Goal: Share content: Share content

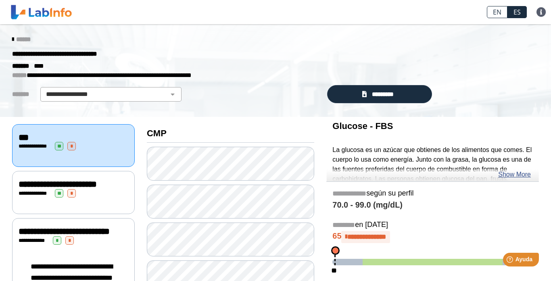
click at [57, 189] on span "**********" at bounding box center [58, 184] width 78 height 9
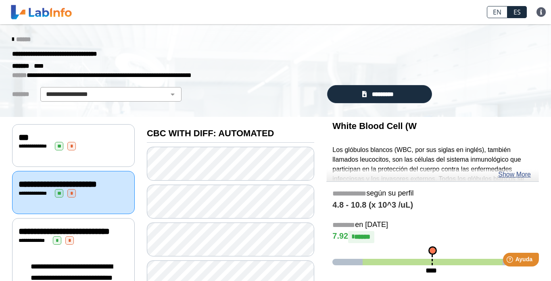
click at [42, 136] on div "***" at bounding box center [74, 138] width 110 height 10
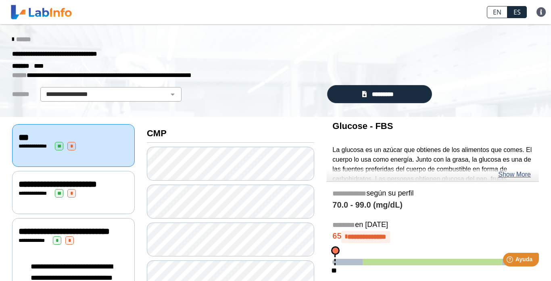
click at [61, 236] on span "**********" at bounding box center [64, 231] width 91 height 9
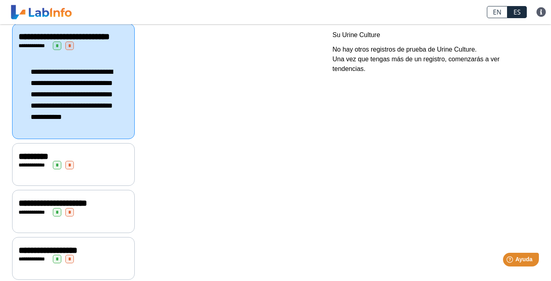
scroll to position [228, 0]
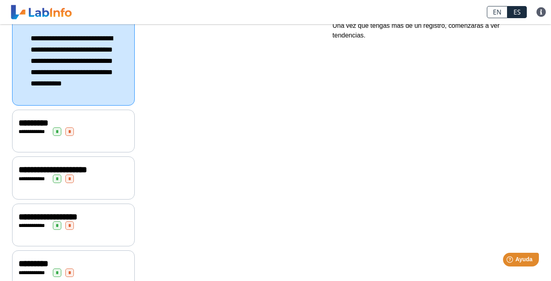
click at [40, 134] on span "**********" at bounding box center [34, 131] width 22 height 5
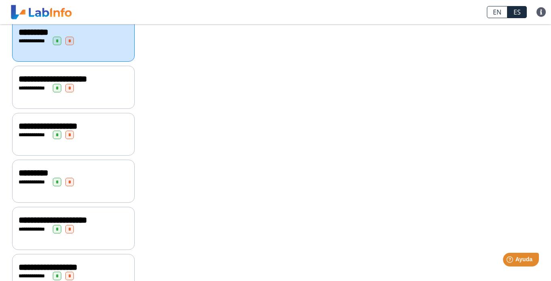
scroll to position [327, 0]
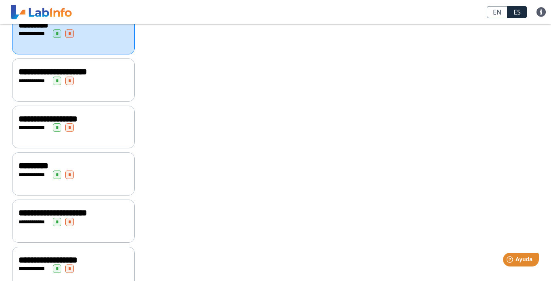
click at [52, 85] on div "**********" at bounding box center [74, 81] width 110 height 8
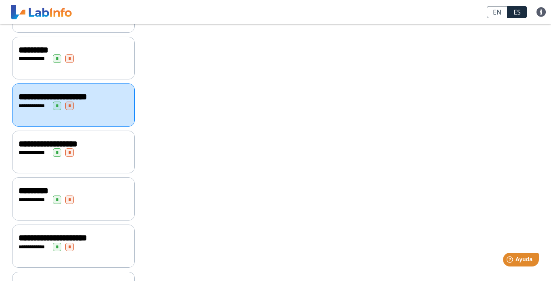
scroll to position [313, 0]
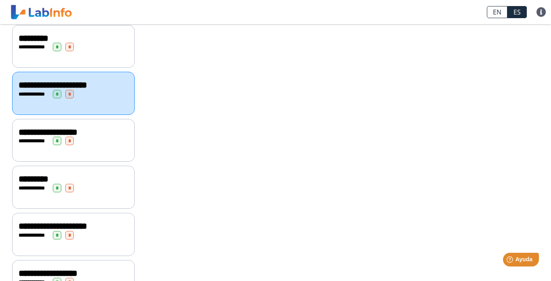
click at [82, 145] on div "**********" at bounding box center [74, 141] width 110 height 8
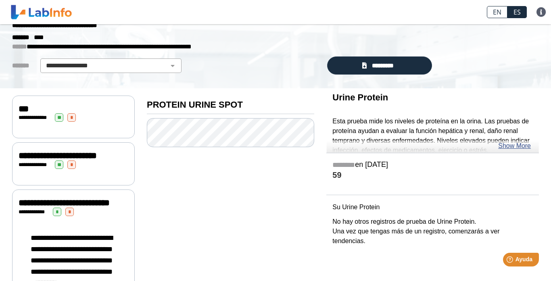
scroll to position [26, 0]
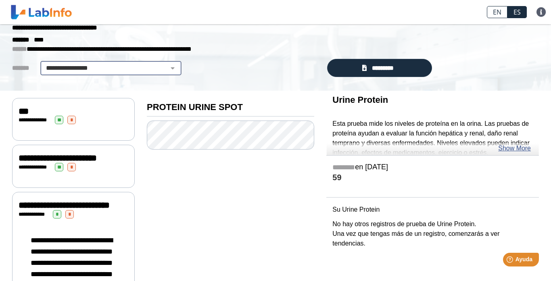
click at [174, 66] on select "**********" at bounding box center [111, 68] width 136 height 10
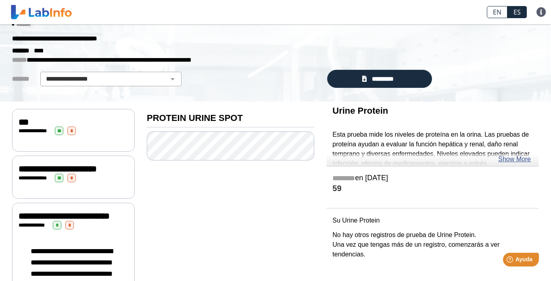
scroll to position [0, 0]
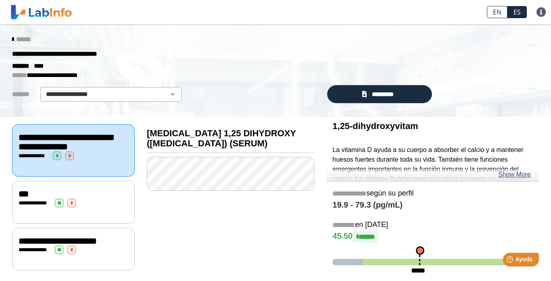
click at [14, 38] on icon at bounding box center [13, 39] width 2 height 6
click at [13, 39] on icon at bounding box center [13, 39] width 2 height 6
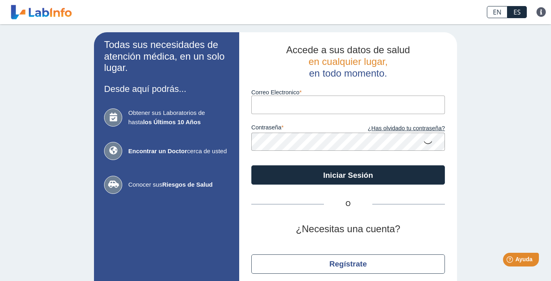
click at [269, 104] on input "Correo Electronico" at bounding box center [349, 105] width 194 height 18
type input "[EMAIL_ADDRESS][DOMAIN_NAME]"
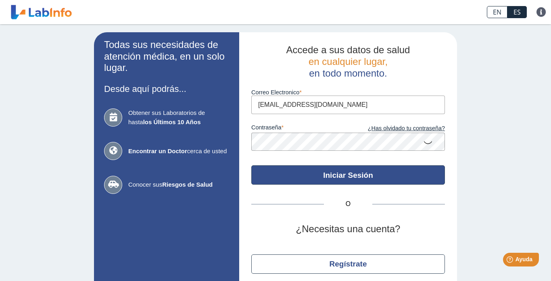
click at [350, 176] on button "Iniciar Sesión" at bounding box center [349, 175] width 194 height 19
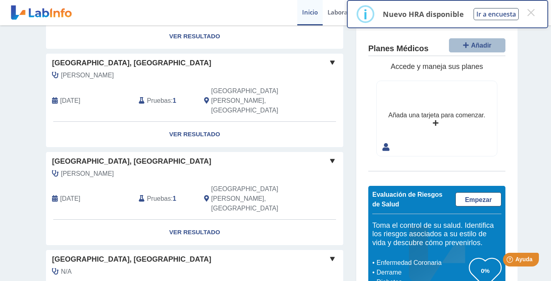
scroll to position [59, 0]
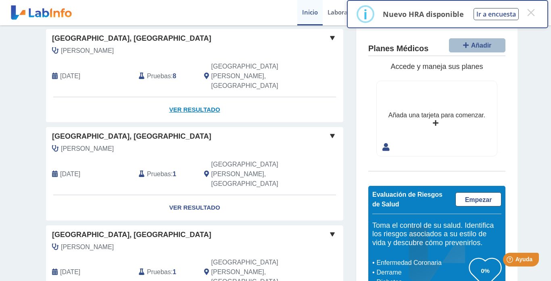
click at [212, 97] on link "Ver Resultado" at bounding box center [195, 109] width 298 height 25
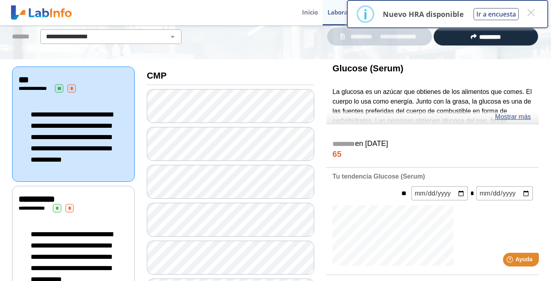
click at [336, 130] on div "******** en Sep 20, 2024 65" at bounding box center [433, 149] width 213 height 38
click at [532, 6] on button "×" at bounding box center [531, 12] width 15 height 15
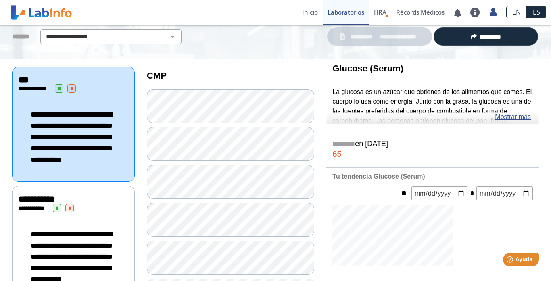
click at [413, 42] on link "**********" at bounding box center [379, 36] width 105 height 18
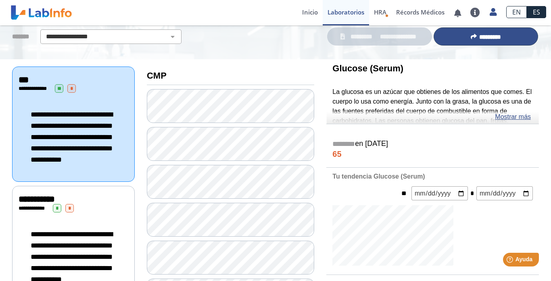
click at [494, 35] on span "*********" at bounding box center [491, 37] width 22 height 6
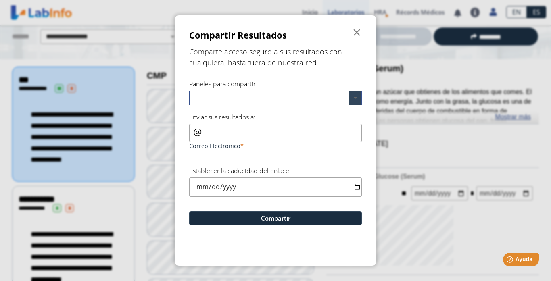
click at [355, 97] on span at bounding box center [356, 98] width 12 height 14
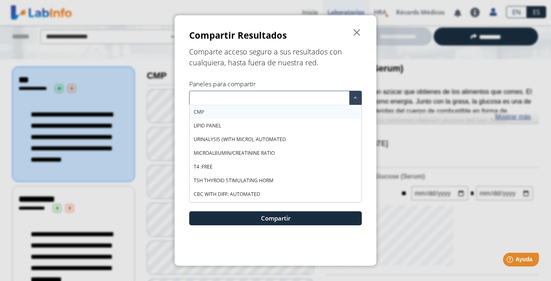
click at [244, 111] on div "CMP" at bounding box center [276, 112] width 172 height 14
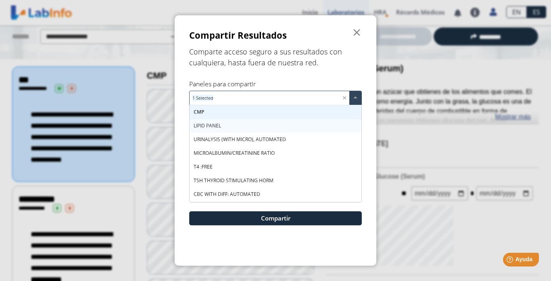
click at [234, 124] on div "LIPID PANEL" at bounding box center [276, 126] width 172 height 14
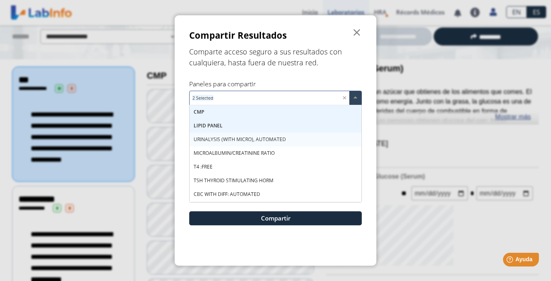
click at [238, 140] on span "URINALYSIS (WITH MICRO), AUTOMATED" at bounding box center [240, 139] width 92 height 7
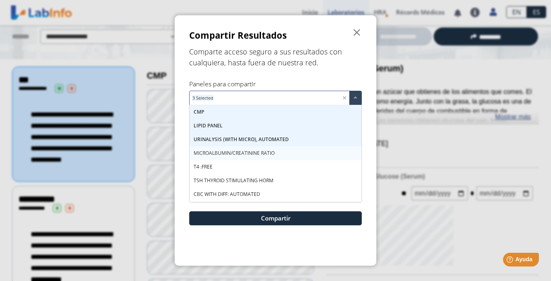
click at [234, 153] on span "MICROALBUMIN/CREATININE RATIO" at bounding box center [234, 153] width 81 height 7
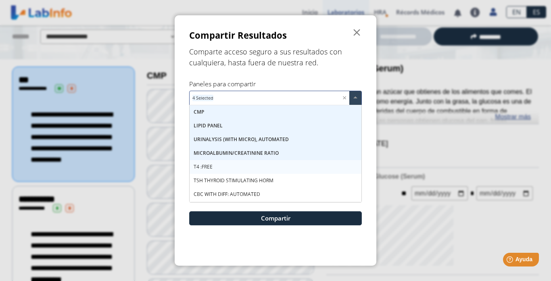
click at [212, 168] on span "T4 :FREE" at bounding box center [203, 167] width 19 height 7
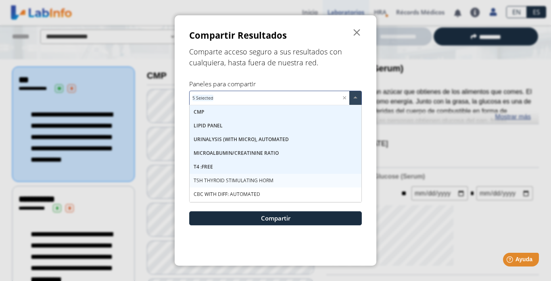
click at [213, 180] on span "TSH THYROID STIMULATING HORM" at bounding box center [234, 180] width 80 height 7
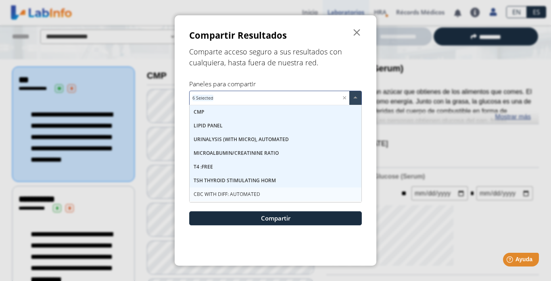
click at [213, 193] on span "CBC WITH DIFF: AUTOMATED" at bounding box center [227, 194] width 67 height 7
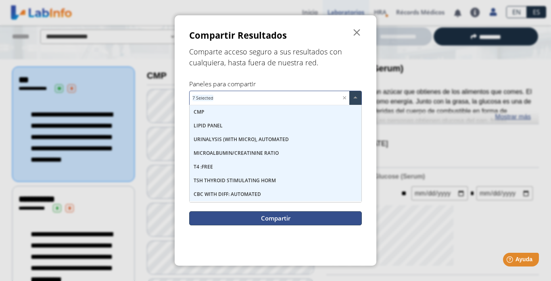
click at [273, 218] on button "Compartir" at bounding box center [275, 219] width 173 height 14
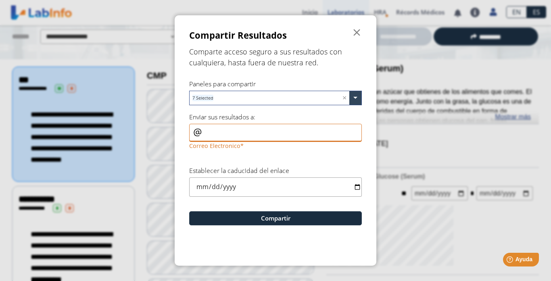
click at [229, 135] on input "Correo Electronico" at bounding box center [275, 133] width 173 height 18
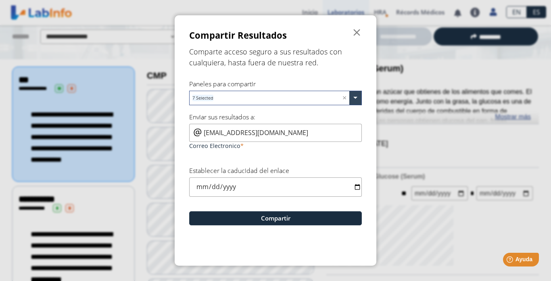
type input "rvc4520016@gmail.com"
click at [358, 186] on input "date" at bounding box center [275, 187] width 173 height 19
type input "2025-09-23"
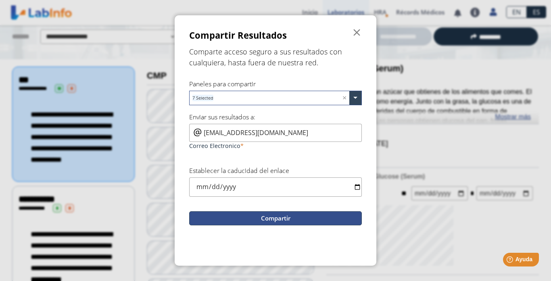
click at [278, 217] on button "Compartir" at bounding box center [275, 219] width 173 height 14
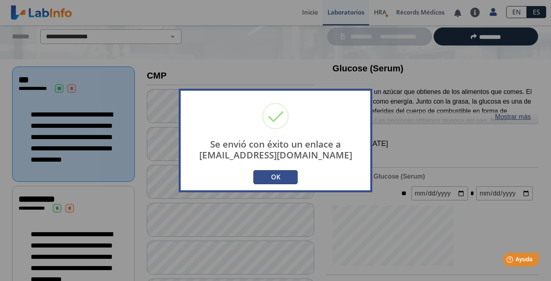
click at [277, 176] on button "OK" at bounding box center [276, 177] width 44 height 14
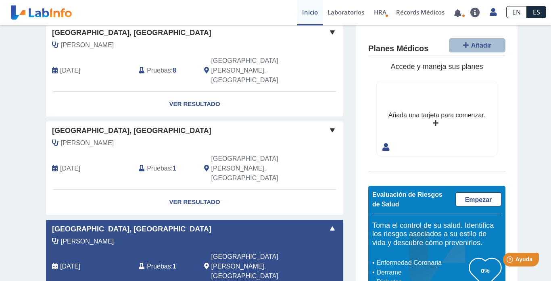
scroll to position [32, 0]
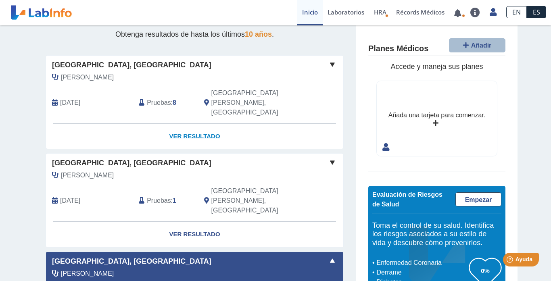
click at [192, 124] on link "Ver Resultado" at bounding box center [195, 136] width 298 height 25
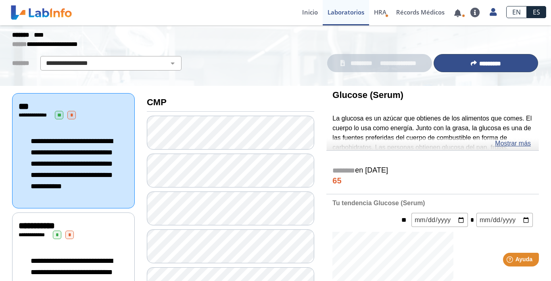
click at [480, 63] on span "*********" at bounding box center [491, 64] width 22 height 6
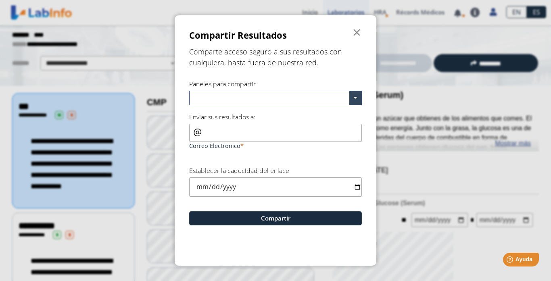
click at [282, 98] on input "text" at bounding box center [271, 99] width 157 height 12
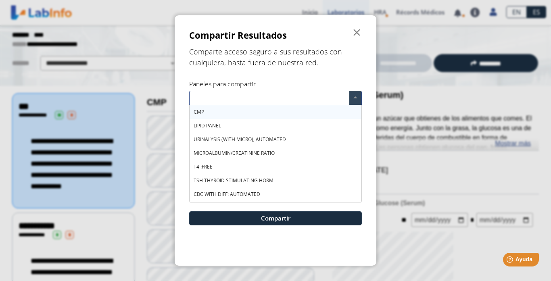
click at [271, 108] on div "CMP" at bounding box center [276, 112] width 172 height 14
click at [264, 115] on div "CMP" at bounding box center [276, 112] width 172 height 14
click at [203, 114] on span "CMP" at bounding box center [199, 112] width 10 height 7
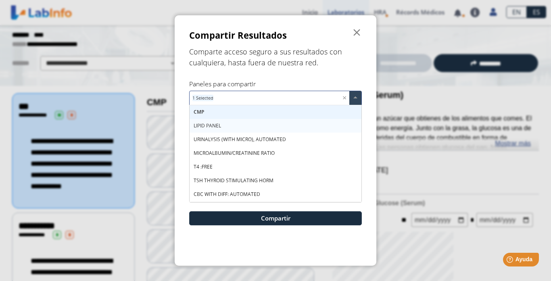
click at [203, 124] on span "LIPID PANEL" at bounding box center [207, 125] width 27 height 7
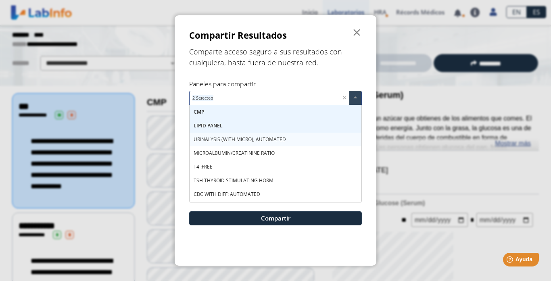
click at [202, 140] on span "URINALYSIS (WITH MICRO), AUTOMATED" at bounding box center [240, 139] width 92 height 7
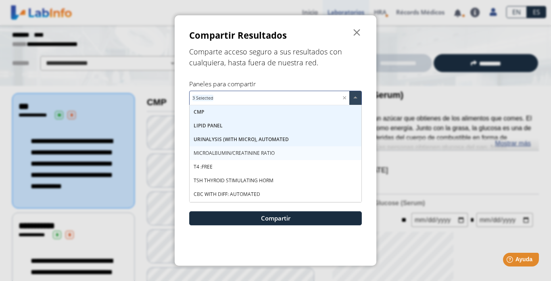
click at [203, 152] on span "MICROALBUMIN/CREATININE RATIO" at bounding box center [234, 153] width 81 height 7
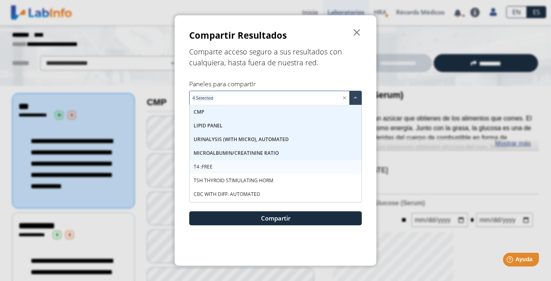
click at [197, 167] on span "T4 :FREE" at bounding box center [203, 167] width 19 height 7
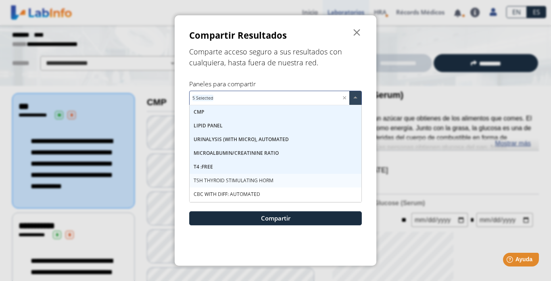
click at [201, 181] on span "TSH THYROID STIMULATING HORM" at bounding box center [234, 180] width 80 height 7
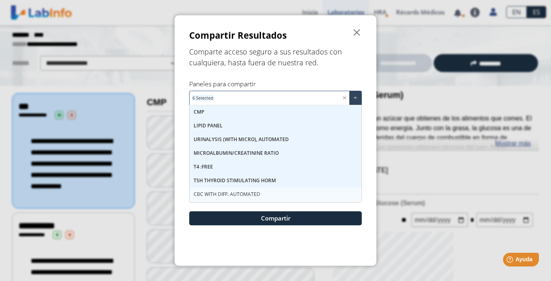
click at [201, 193] on span "CBC WITH DIFF: AUTOMATED" at bounding box center [227, 194] width 67 height 7
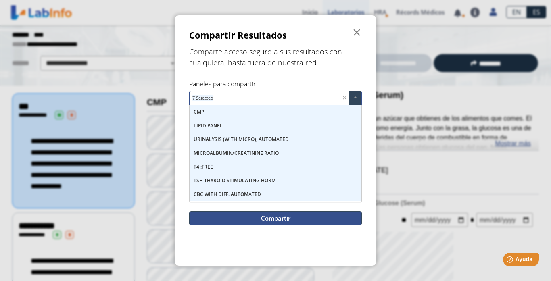
click at [275, 219] on button "Compartir" at bounding box center [275, 219] width 173 height 14
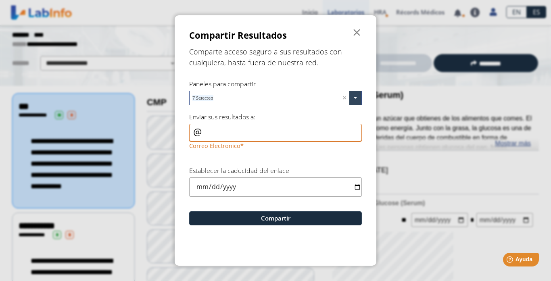
click at [246, 133] on input "Correo Electronico" at bounding box center [275, 133] width 173 height 18
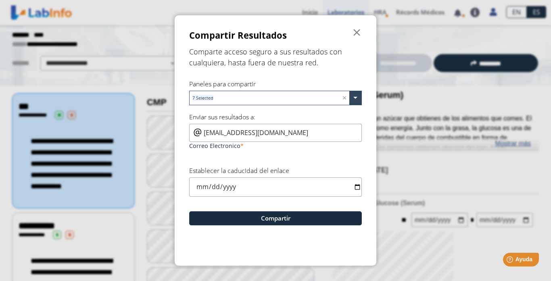
type input "[EMAIL_ADDRESS][DOMAIN_NAME]"
click at [358, 186] on input "date" at bounding box center [275, 187] width 173 height 19
type input "2025-09-23"
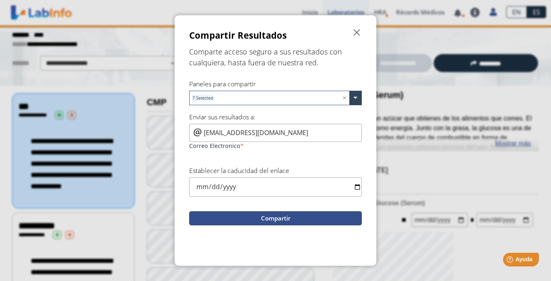
click at [279, 218] on button "Compartir" at bounding box center [275, 219] width 173 height 14
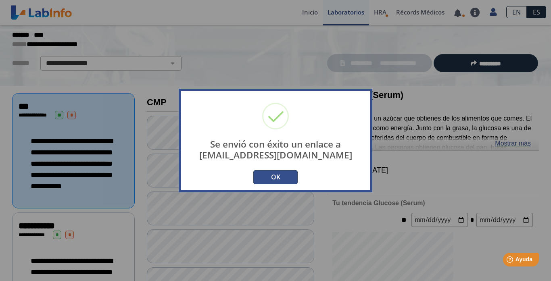
click at [284, 173] on button "OK" at bounding box center [276, 177] width 44 height 14
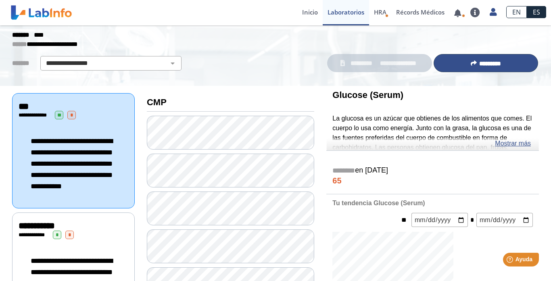
click at [471, 63] on icon at bounding box center [474, 63] width 6 height 6
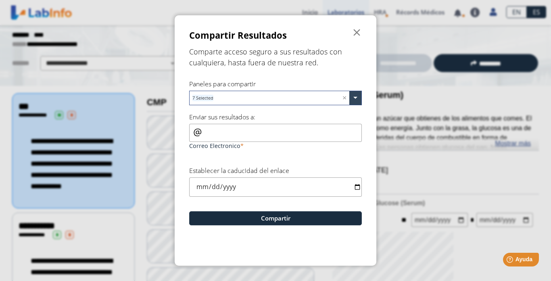
click at [223, 131] on input "Correo Electronico" at bounding box center [275, 133] width 173 height 18
type input "[EMAIL_ADDRESS][DOMAIN_NAME]"
click at [357, 185] on input "date" at bounding box center [275, 187] width 173 height 19
type input "2025-09-23"
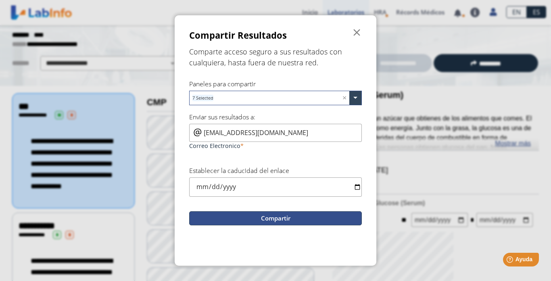
click at [286, 218] on button "Compartir" at bounding box center [275, 219] width 173 height 14
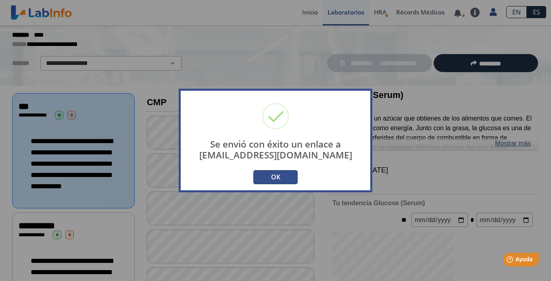
click at [275, 178] on button "OK" at bounding box center [276, 177] width 44 height 14
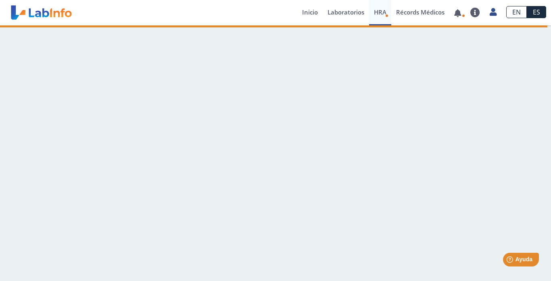
click at [386, 15] on icon "Health Risk Assessment" at bounding box center [387, 15] width 3 height 3
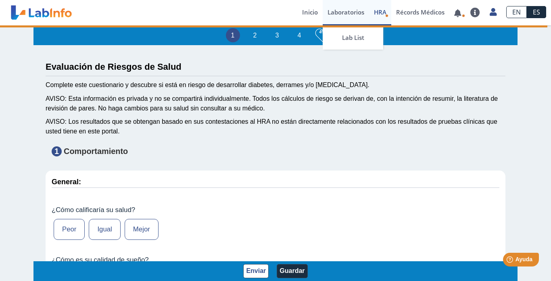
click at [345, 12] on link "Laboratorios" at bounding box center [346, 12] width 46 height 25
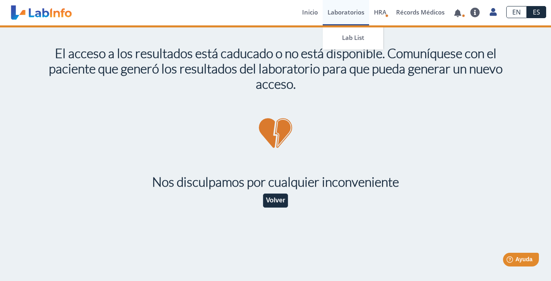
click at [345, 12] on link "Laboratorios" at bounding box center [346, 12] width 46 height 25
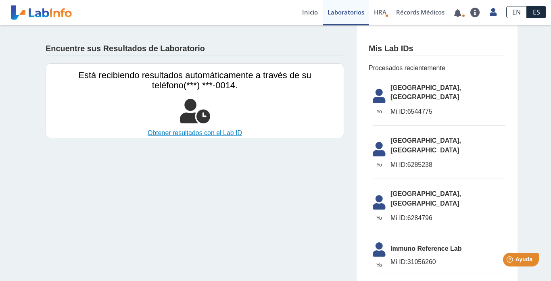
click at [185, 134] on link "Obtener resultados con el Lab ID" at bounding box center [195, 133] width 298 height 10
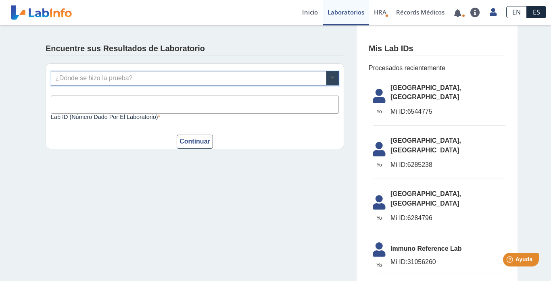
click at [335, 78] on span at bounding box center [333, 78] width 12 height 14
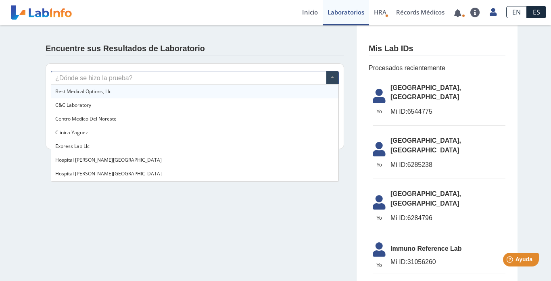
click at [176, 74] on input "text" at bounding box center [194, 78] width 287 height 14
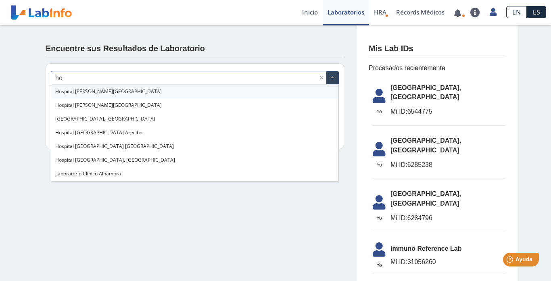
type input "hos"
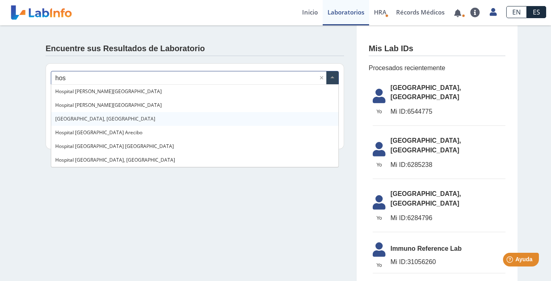
click at [126, 119] on span "[GEOGRAPHIC_DATA], [GEOGRAPHIC_DATA]" at bounding box center [105, 118] width 100 height 7
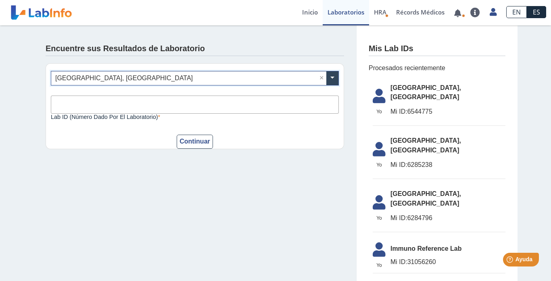
click at [117, 103] on input "Lab ID (número dado por el laboratorio)" at bounding box center [195, 105] width 288 height 18
type input "0000198117"
click at [193, 145] on button "Continuar" at bounding box center [195, 142] width 36 height 14
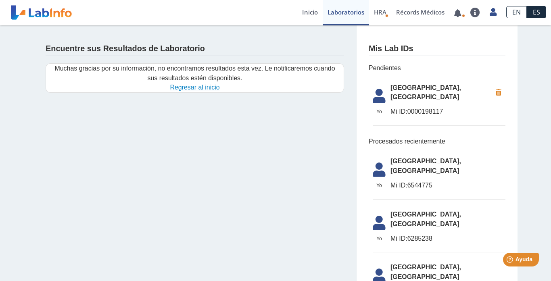
click at [192, 85] on link "Regresar al inicio" at bounding box center [195, 87] width 50 height 7
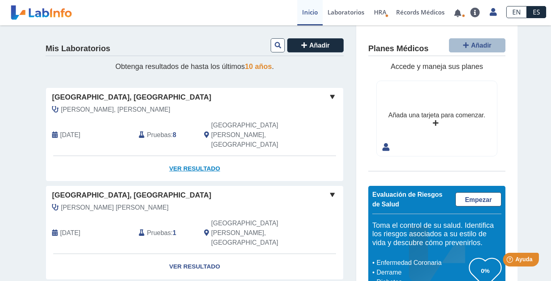
click at [194, 156] on link "Ver Resultado" at bounding box center [195, 168] width 298 height 25
